Goal: Task Accomplishment & Management: Use online tool/utility

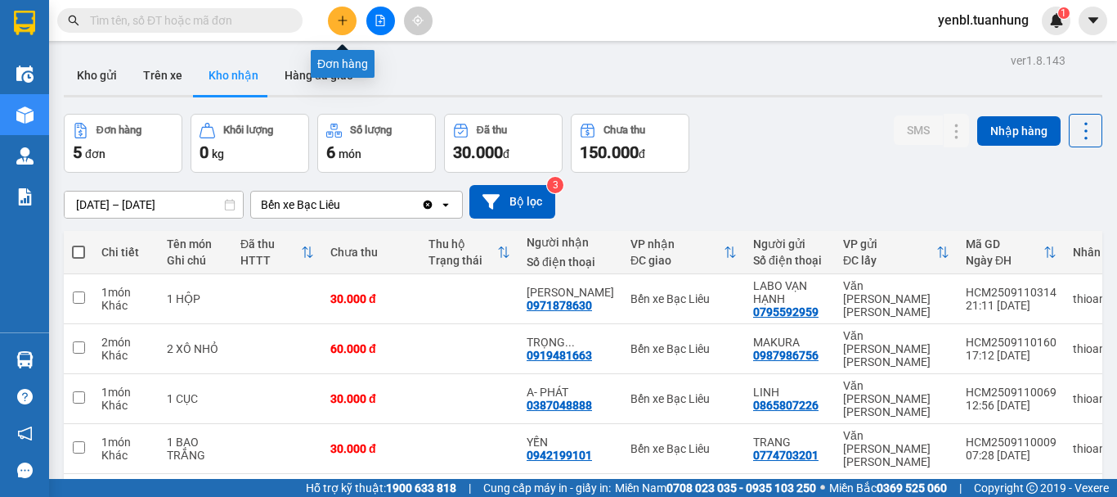
click at [345, 19] on icon "plus" at bounding box center [342, 20] width 11 height 11
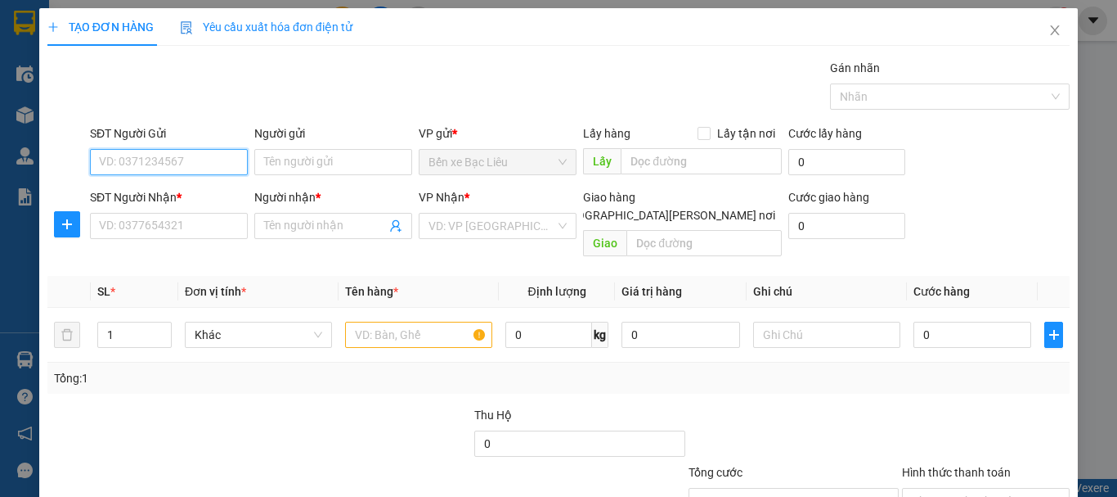
click at [181, 154] on input "SĐT Người Gửi" at bounding box center [169, 162] width 158 height 26
click at [176, 156] on input "SĐT Người Gửi" at bounding box center [169, 162] width 158 height 26
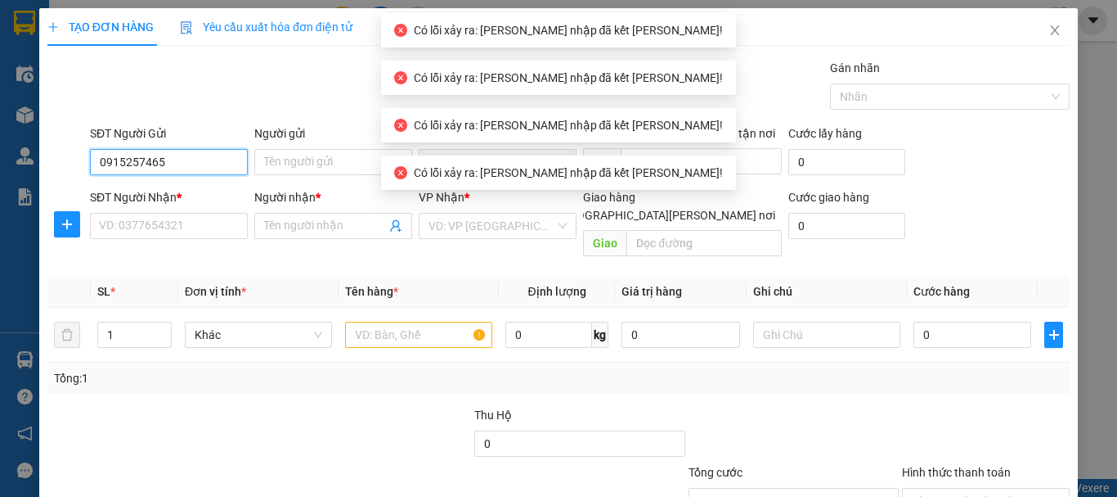
click at [187, 166] on input "0915257465" at bounding box center [169, 162] width 158 height 26
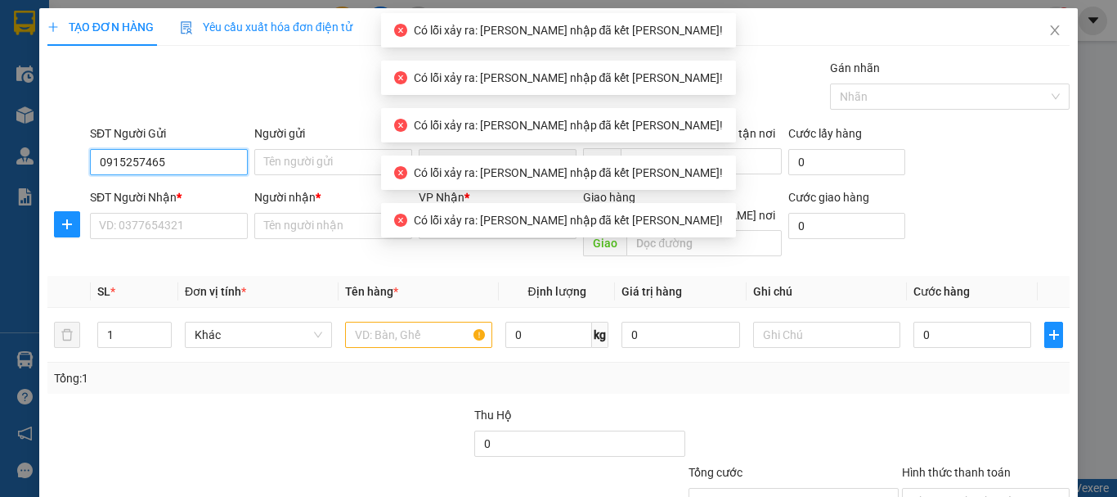
type input "0915257465"
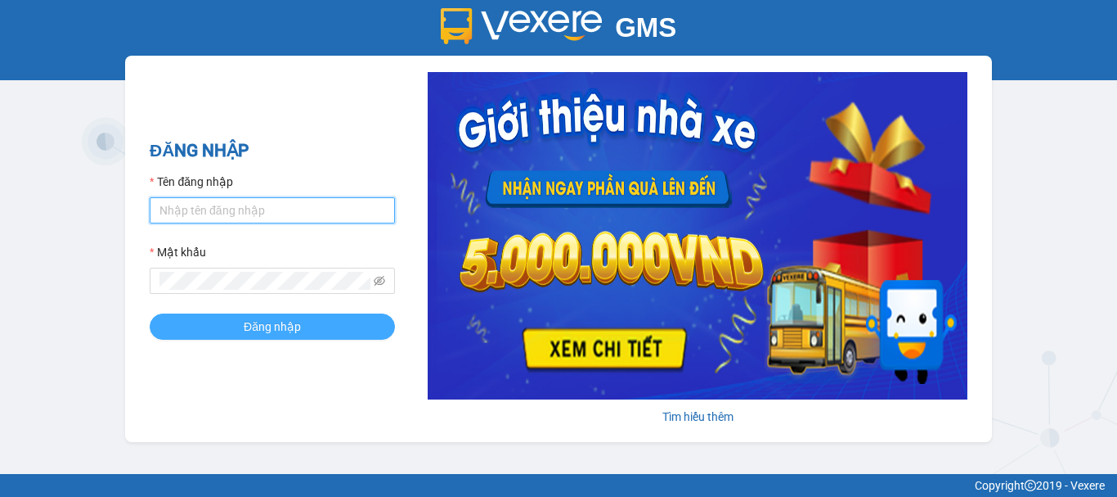
type input "yenbl.tuanhung"
click at [228, 329] on button "Đăng nhập" at bounding box center [272, 326] width 245 height 26
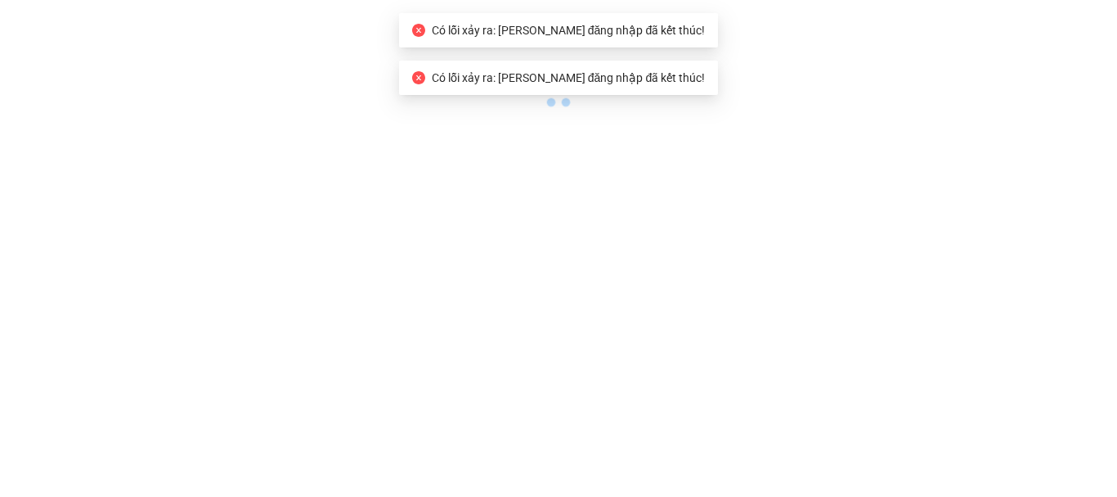
click at [228, 329] on body "Có lỗi xảy ra: [PERSON_NAME] đăng nhập đã kết thúc! Có lỗi xảy ra: Phiên đăng n…" at bounding box center [558, 248] width 1117 height 497
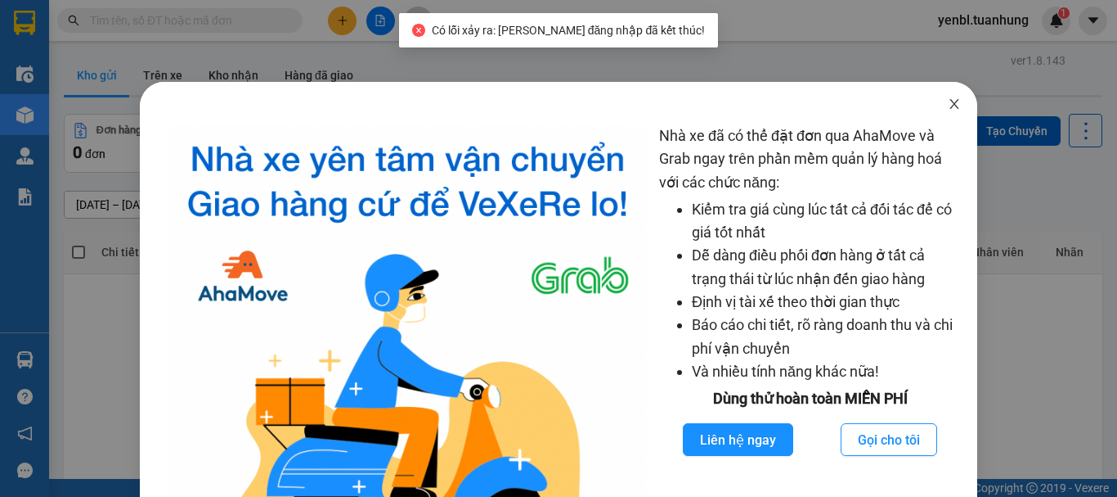
click at [948, 105] on icon "close" at bounding box center [954, 103] width 13 height 13
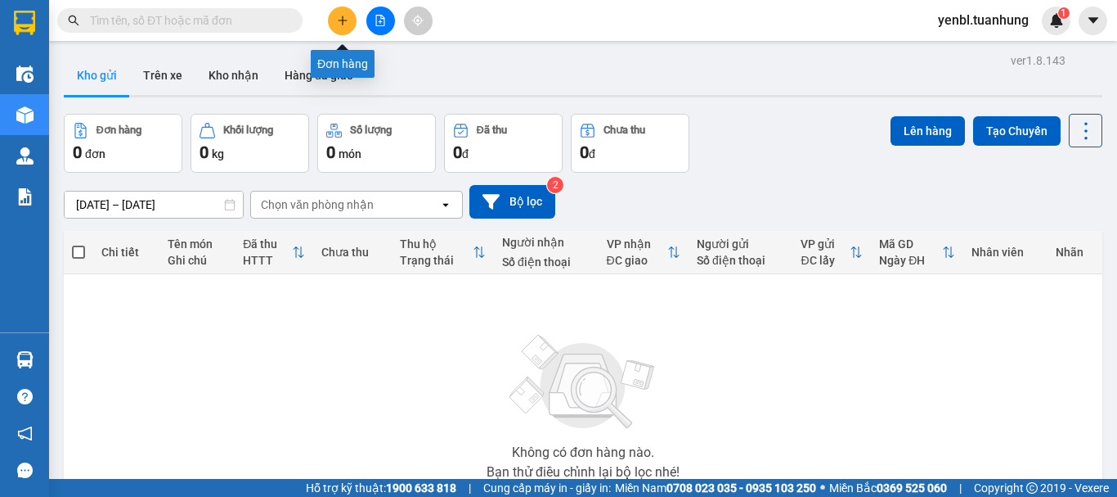
click at [336, 9] on button at bounding box center [342, 21] width 29 height 29
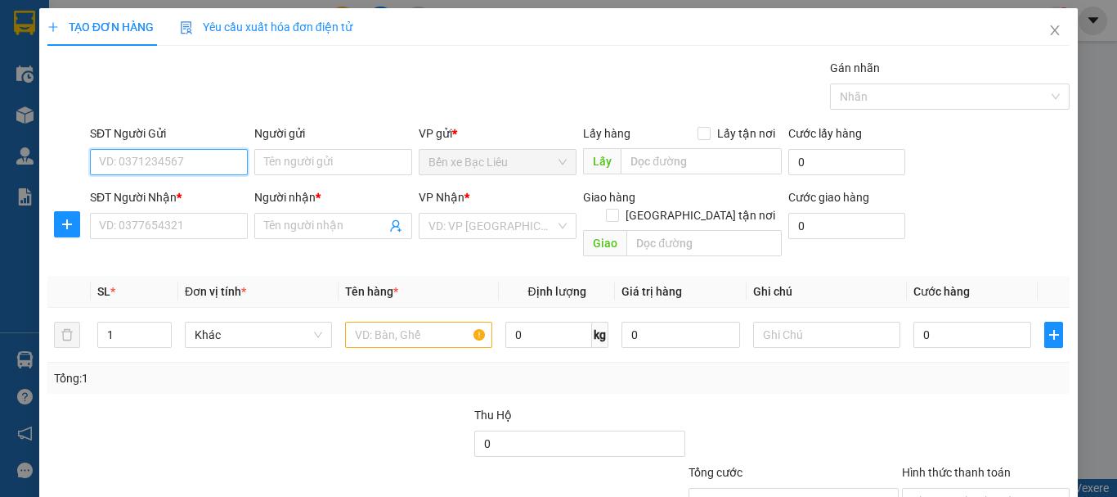
click at [183, 158] on input "SĐT Người Gửi" at bounding box center [169, 162] width 158 height 26
type input "0915257465"
click at [185, 200] on div "0915257465 - NHẬT" at bounding box center [167, 195] width 137 height 18
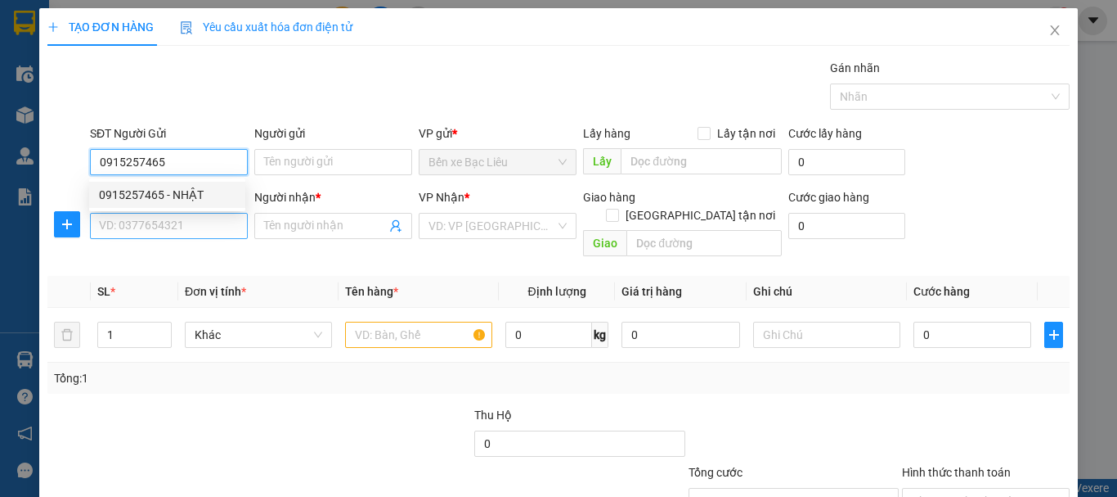
type input "NHẬT"
type input "0915257465"
click at [185, 231] on input "SĐT Người Nhận *" at bounding box center [169, 226] width 158 height 26
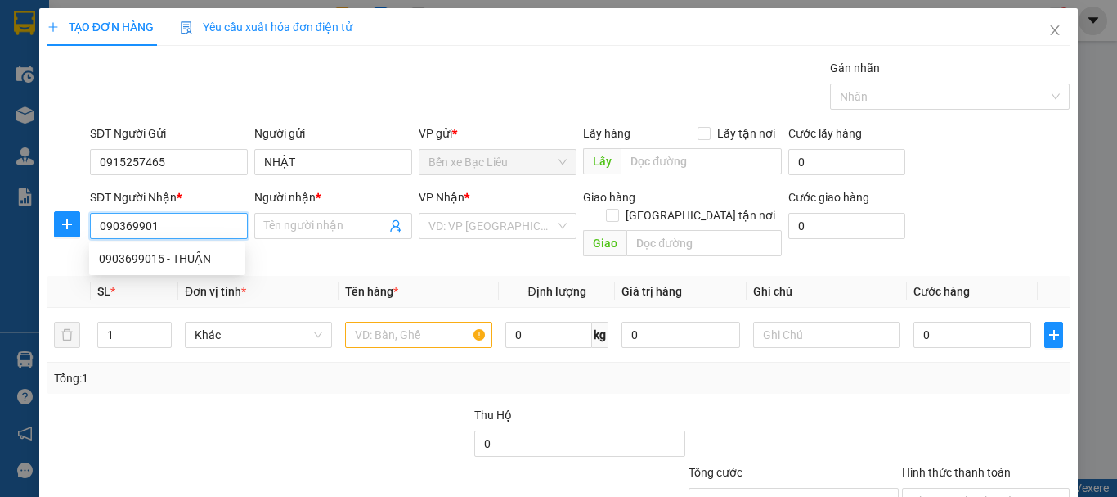
type input "0903699015"
click at [209, 259] on div "0903699015 - THUẬN" at bounding box center [167, 258] width 137 height 18
type input "THUẬN"
type input "0903699015"
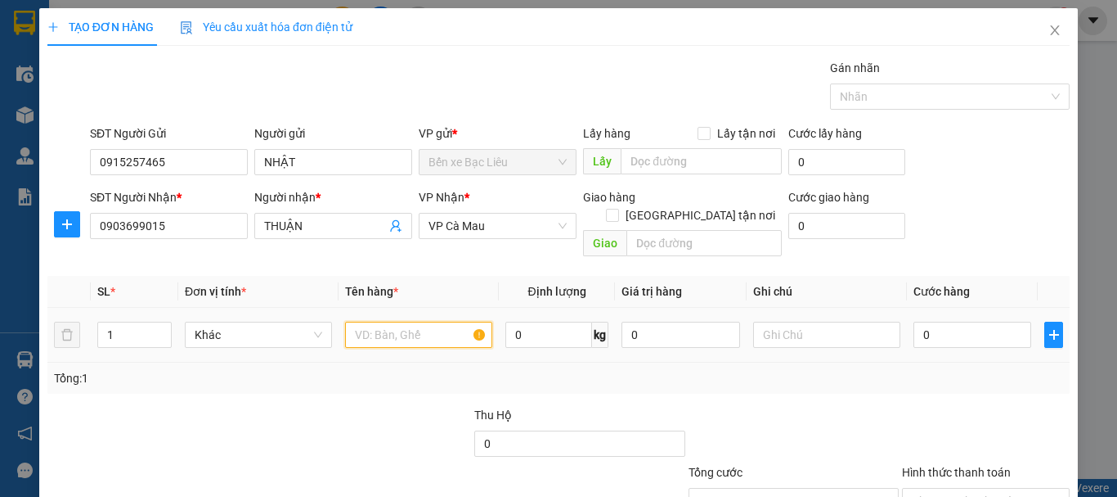
click at [388, 321] on input "text" at bounding box center [418, 334] width 147 height 26
type input "1 GIỎ"
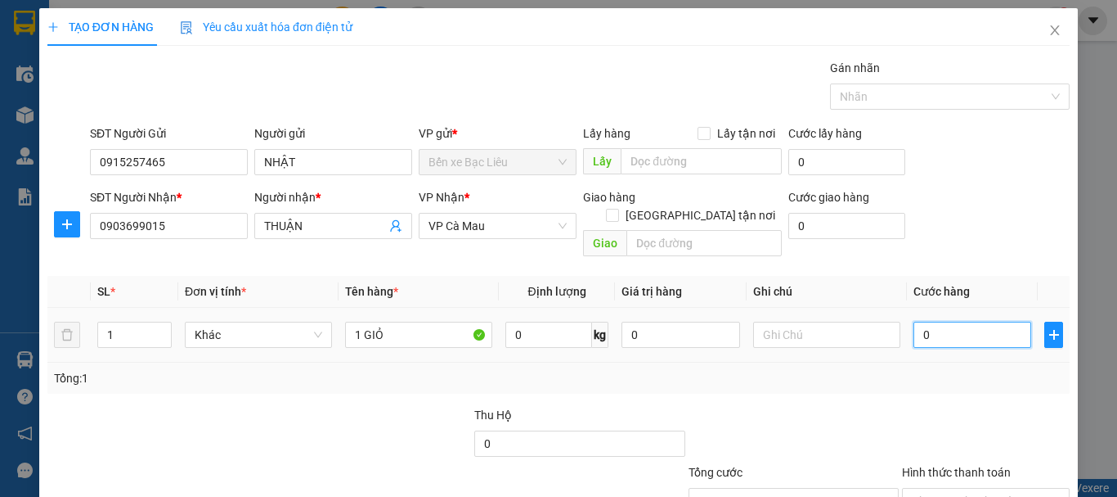
click at [940, 321] on input "0" at bounding box center [973, 334] width 118 height 26
type input "4"
type input "40"
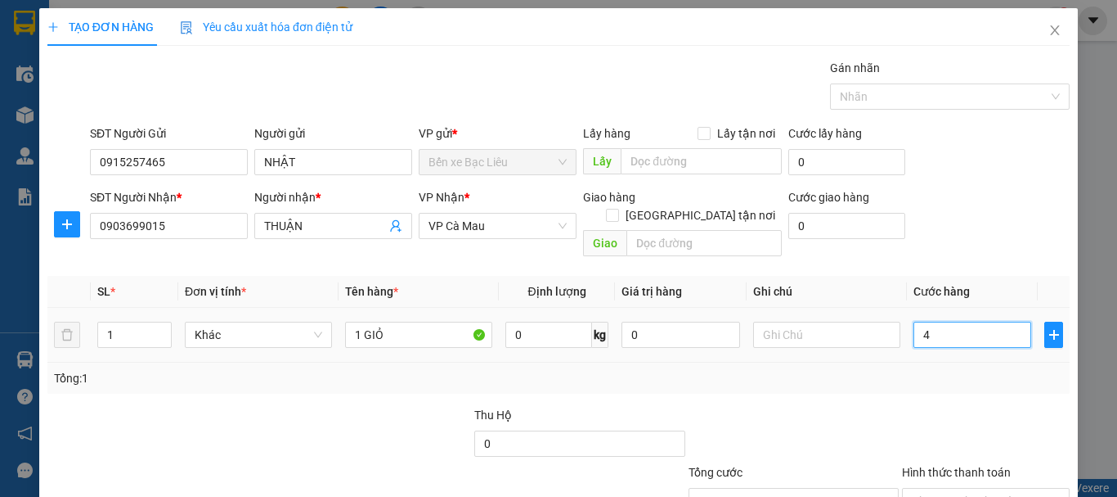
type input "40"
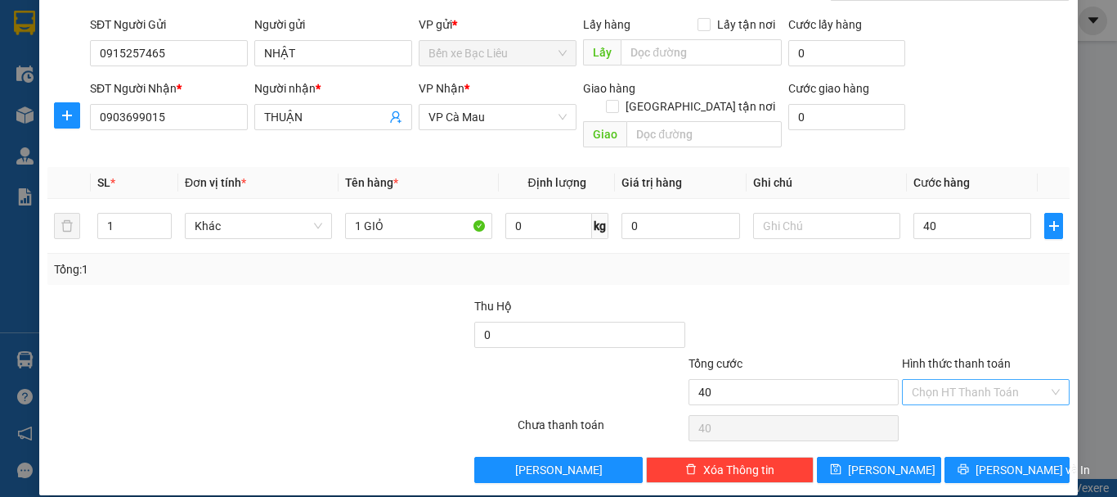
type input "40.000"
click at [912, 380] on input "Hình thức thanh toán" at bounding box center [980, 392] width 137 height 25
click at [930, 398] on div "Tại văn phòng" at bounding box center [976, 407] width 146 height 18
type input "0"
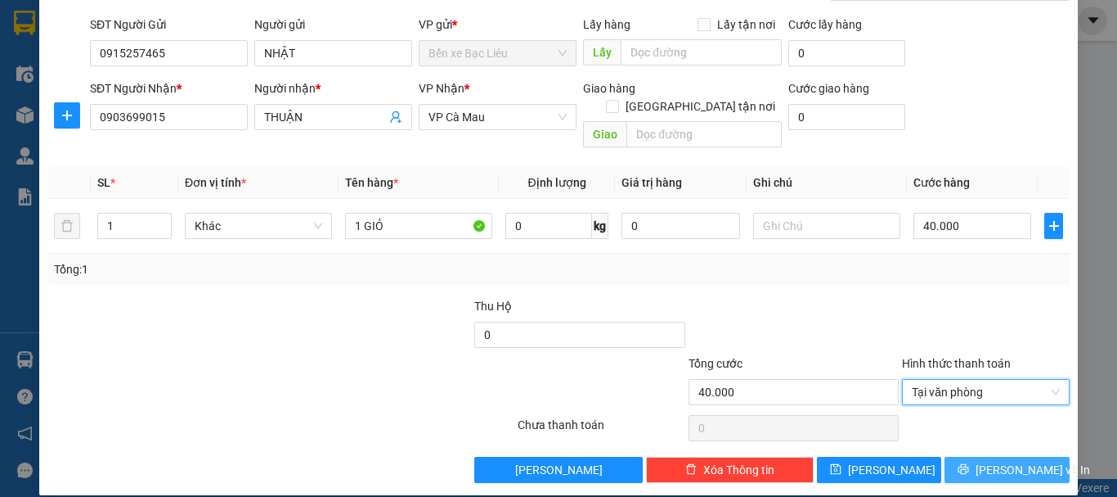
click at [987, 461] on span "[PERSON_NAME] và In" at bounding box center [1033, 470] width 115 height 18
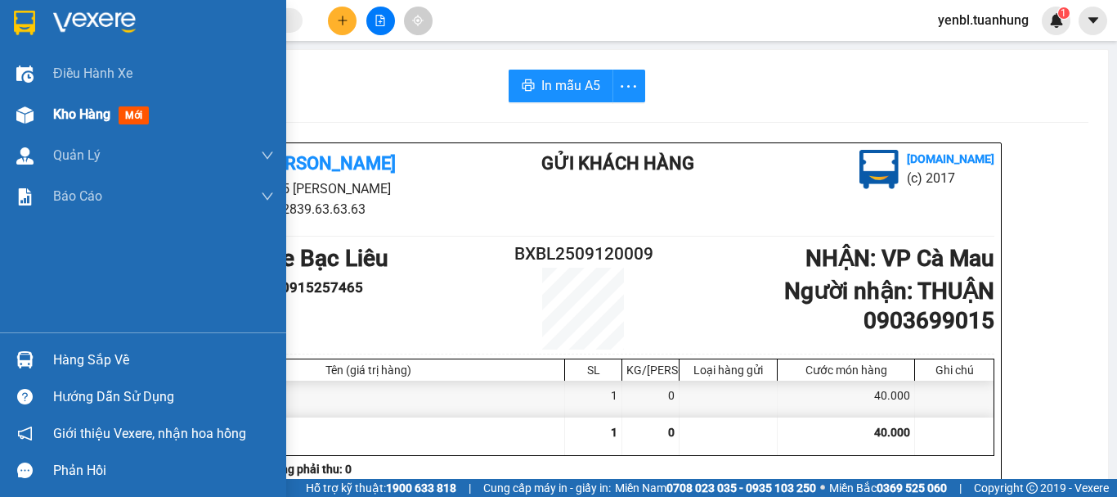
click at [37, 122] on div at bounding box center [25, 115] width 29 height 29
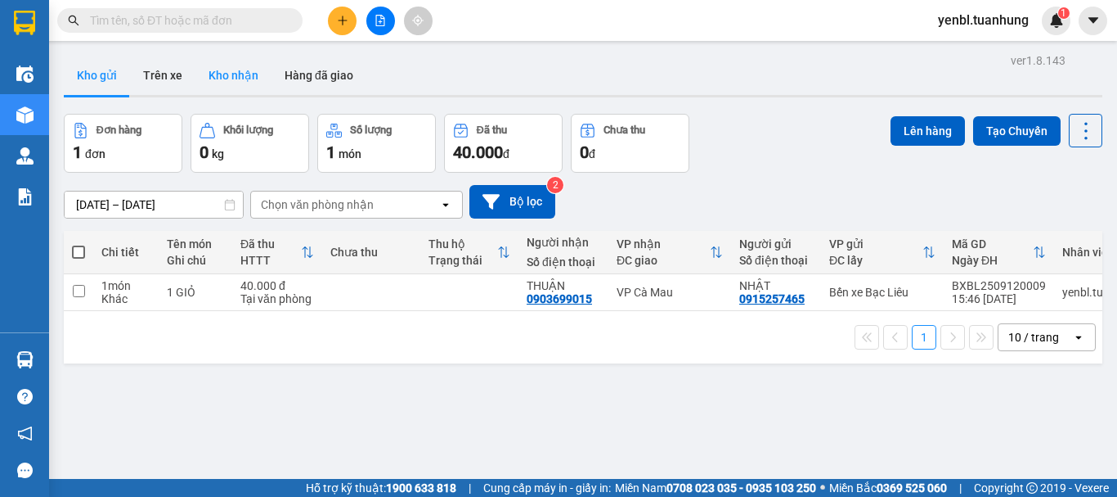
click at [249, 78] on button "Kho nhận" at bounding box center [233, 75] width 76 height 39
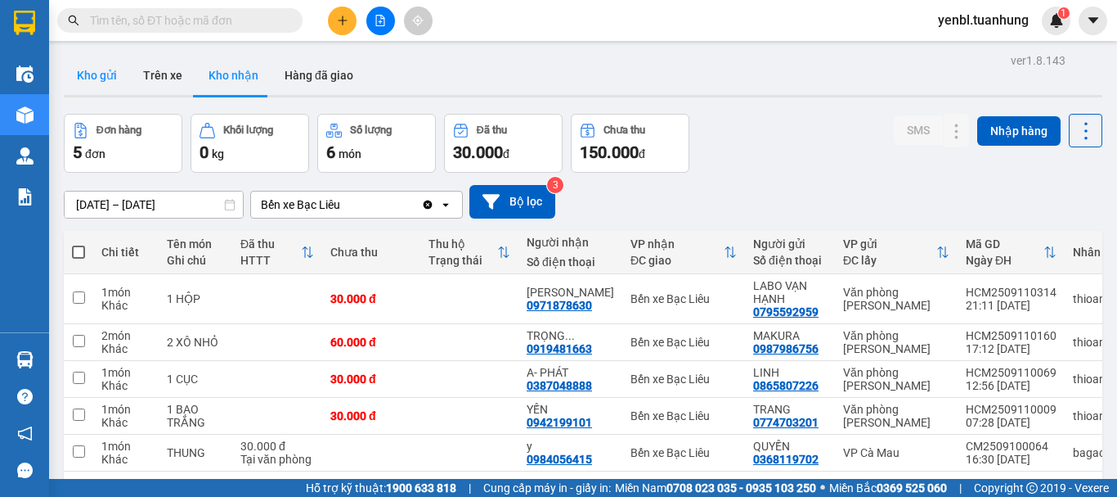
click at [97, 79] on button "Kho gửi" at bounding box center [97, 75] width 66 height 39
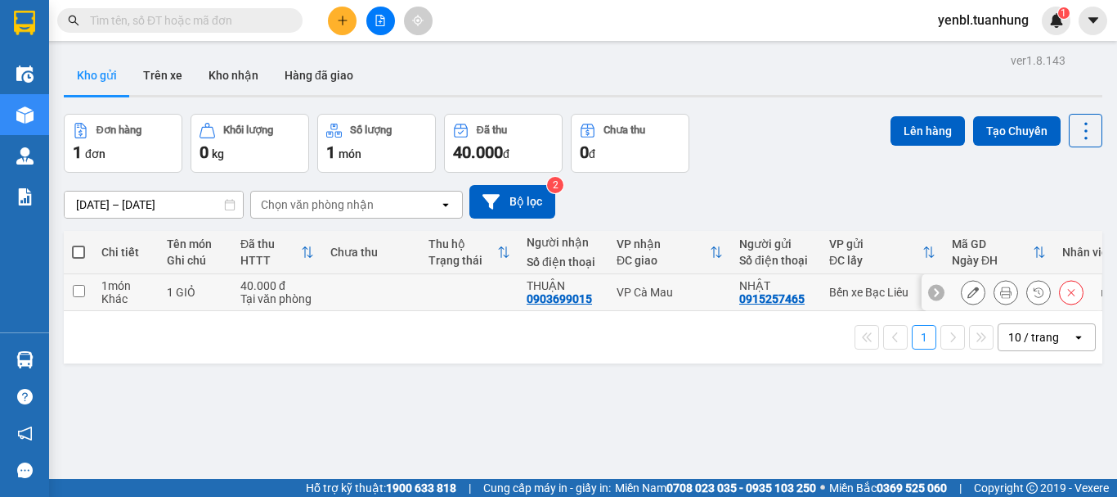
click at [75, 293] on input "checkbox" at bounding box center [79, 291] width 12 height 12
checkbox input "true"
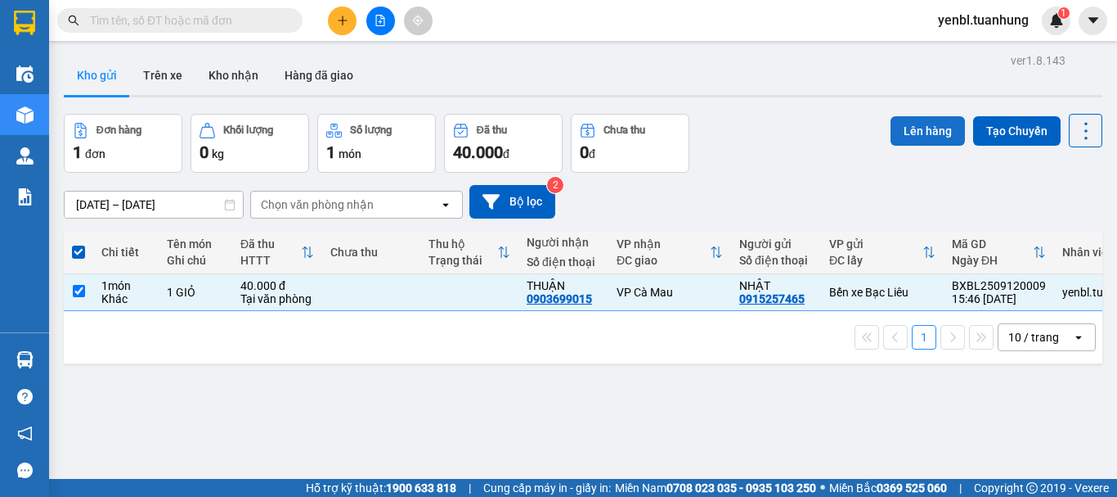
click at [893, 127] on button "Lên hàng" at bounding box center [928, 130] width 74 height 29
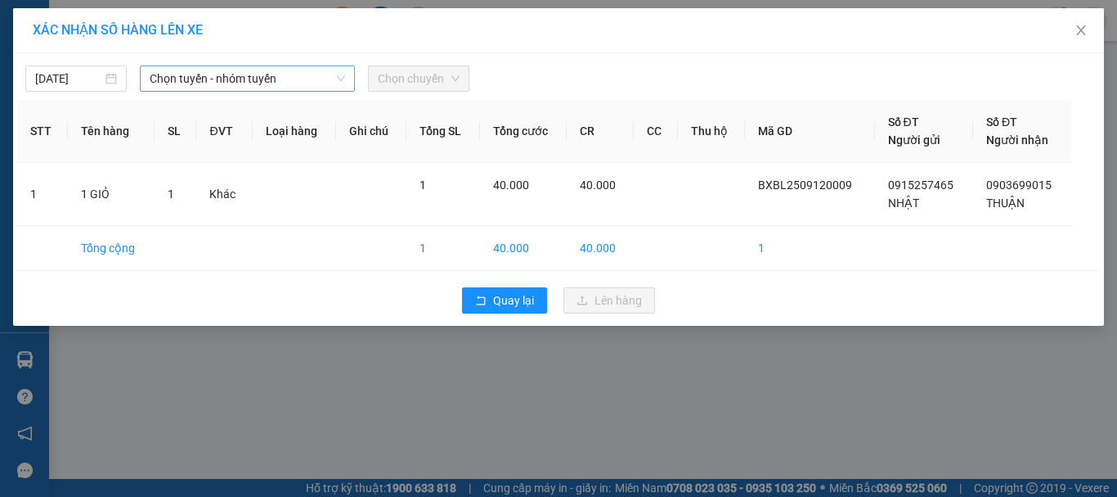
click at [191, 91] on div "Chọn tuyến - nhóm tuyến" at bounding box center [247, 78] width 215 height 26
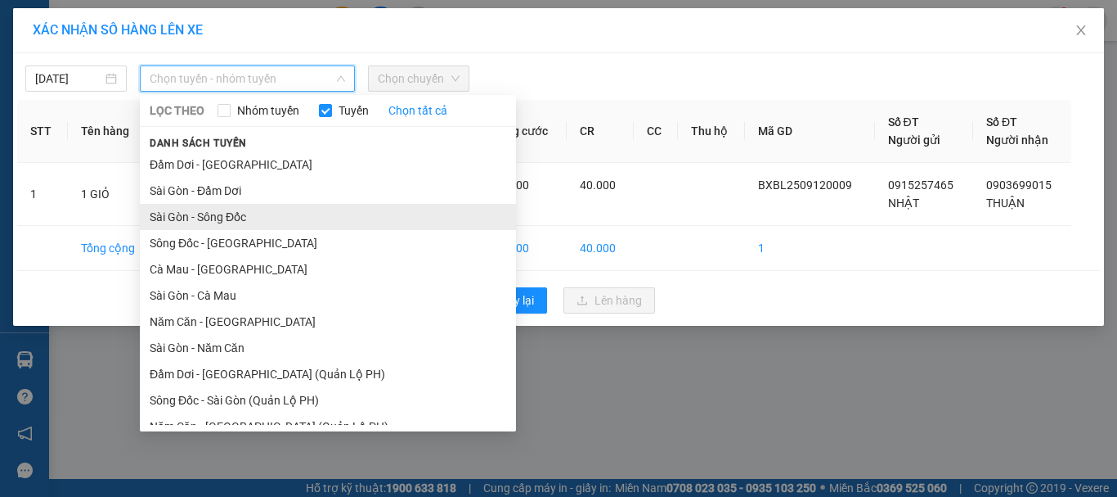
click at [234, 213] on li "Sài Gòn - Sông Đốc" at bounding box center [328, 217] width 376 height 26
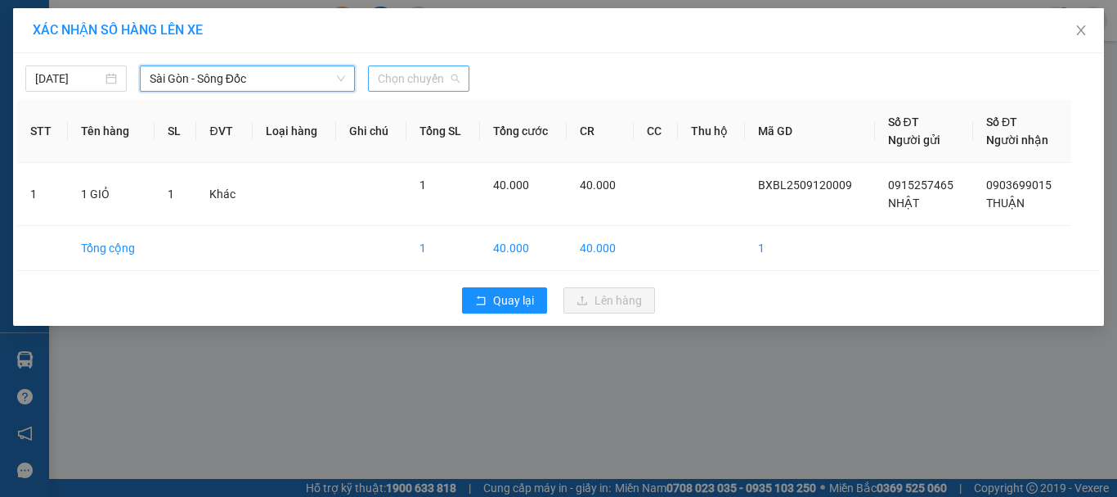
click at [429, 76] on span "Chọn chuyến" at bounding box center [419, 78] width 82 height 25
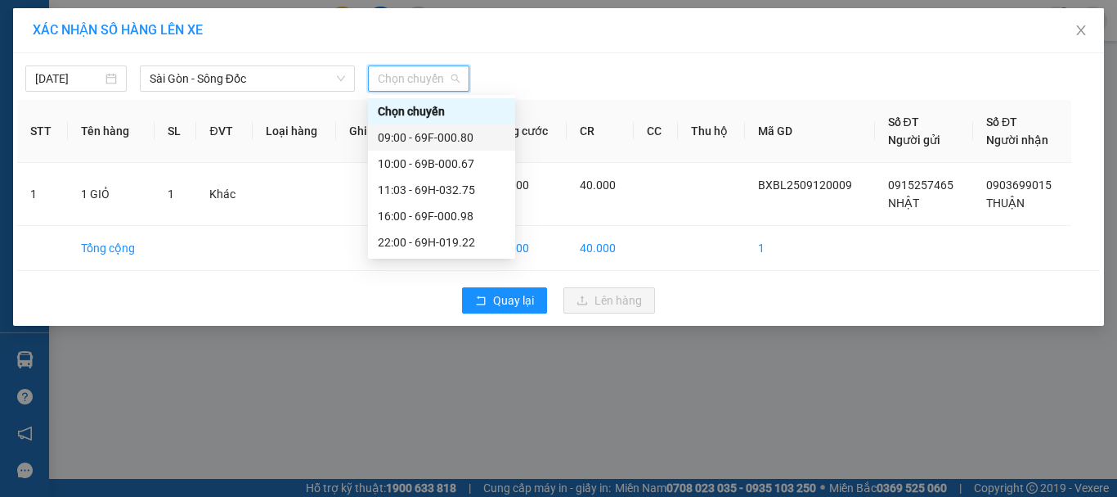
click at [441, 137] on div "09:00 - 69F-000.80" at bounding box center [442, 137] width 128 height 18
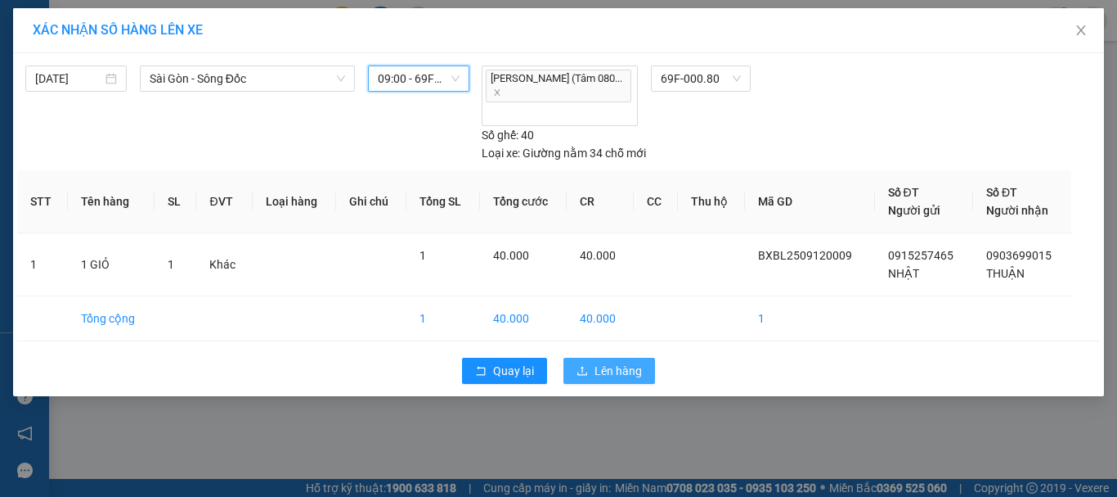
click at [612, 357] on button "Lên hàng" at bounding box center [610, 370] width 92 height 26
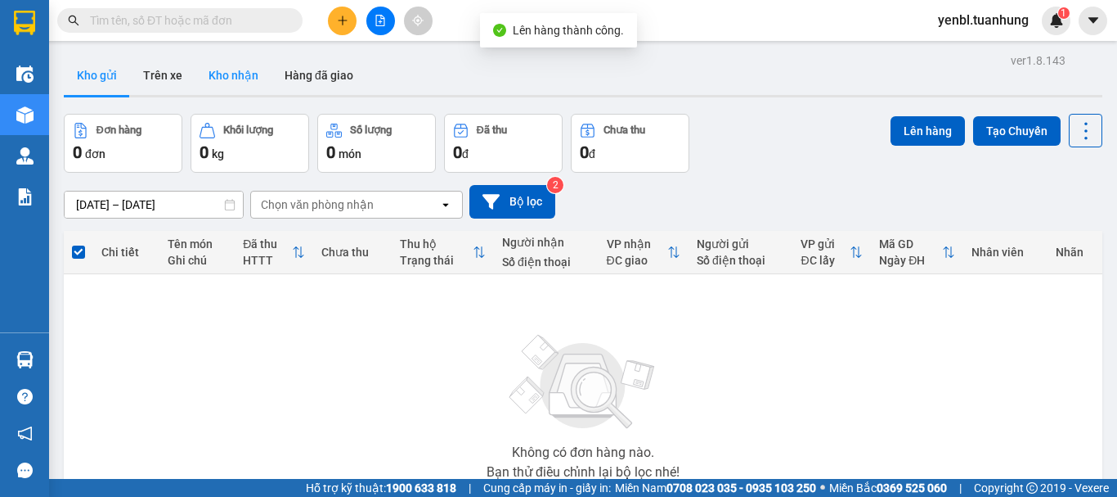
click at [258, 61] on button "Kho nhận" at bounding box center [233, 75] width 76 height 39
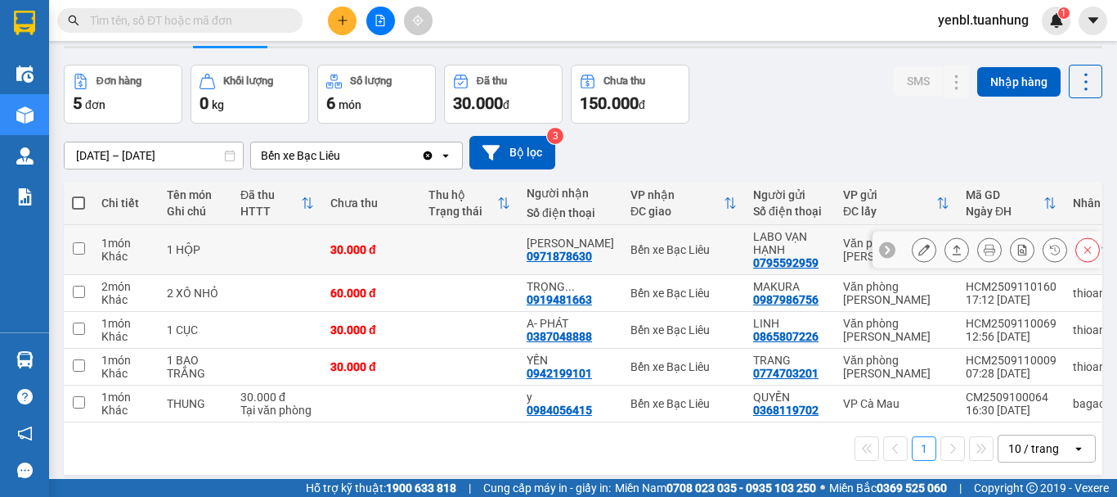
scroll to position [75, 0]
